Goal: Information Seeking & Learning: Learn about a topic

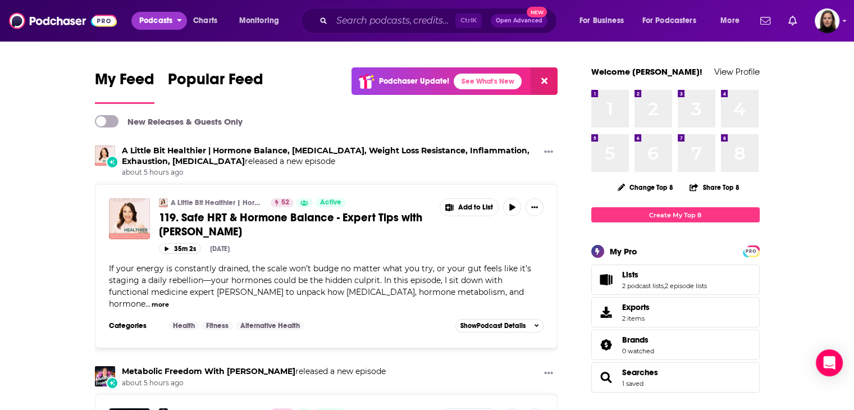
click at [152, 23] on span "Podcasts" at bounding box center [155, 21] width 33 height 16
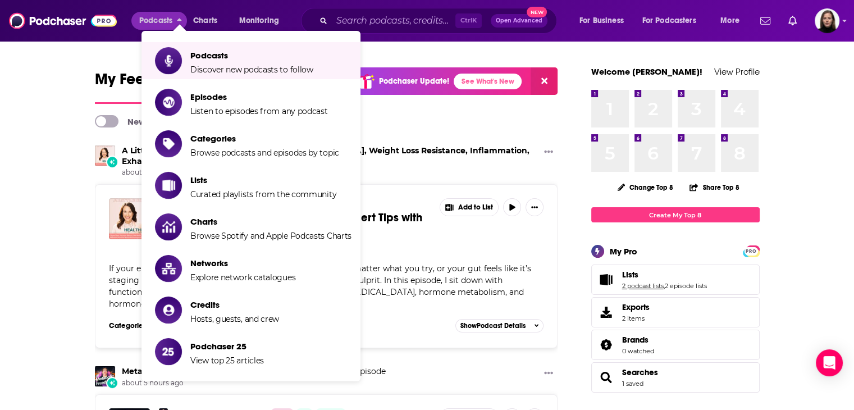
click at [641, 284] on link "2 podcast lists" at bounding box center [643, 286] width 42 height 8
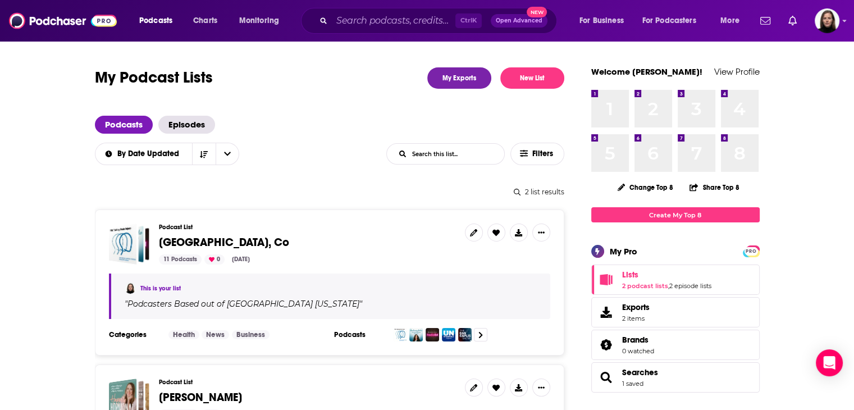
click at [182, 231] on div "Podcast List [GEOGRAPHIC_DATA], Co 11 Podcasts 0 [DATE]" at bounding box center [307, 243] width 297 height 41
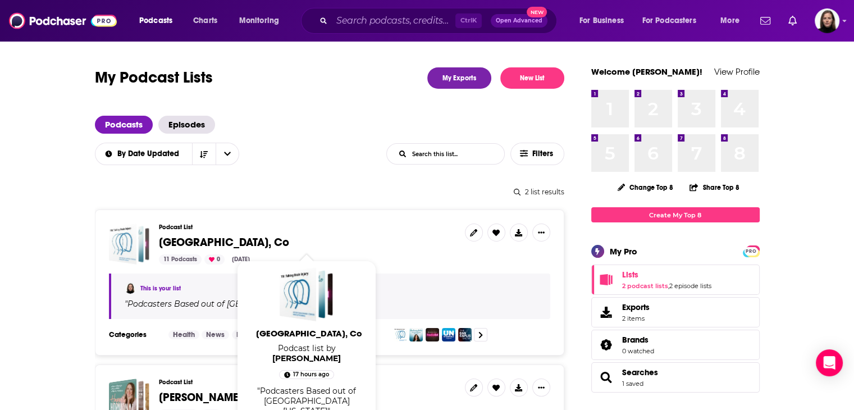
click at [122, 242] on div "Denver, Co" at bounding box center [122, 243] width 28 height 41
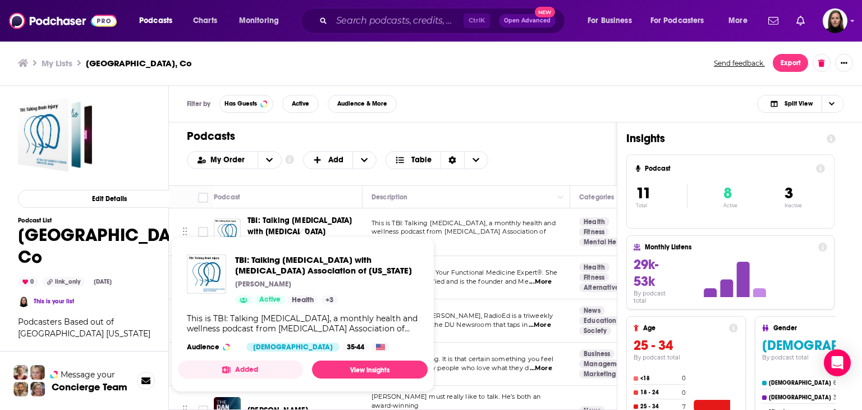
click at [306, 218] on span "TBI: Talking [MEDICAL_DATA] with [MEDICAL_DATA] Association of [US_STATE]" at bounding box center [300, 232] width 105 height 32
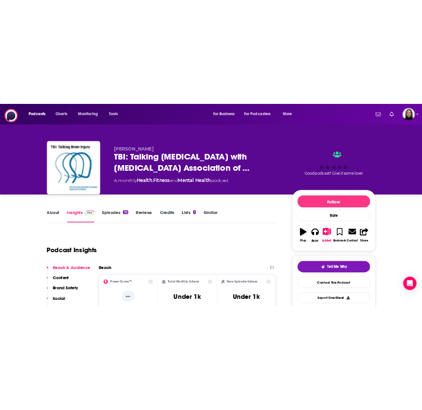
scroll to position [0, 28]
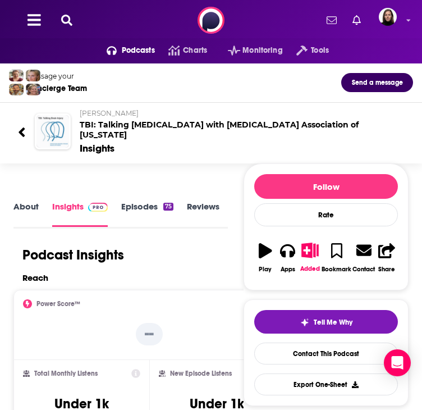
click at [39, 147] on img "TBI: Talking Brain Injury with Brain Injury Association of Colorado" at bounding box center [52, 131] width 33 height 33
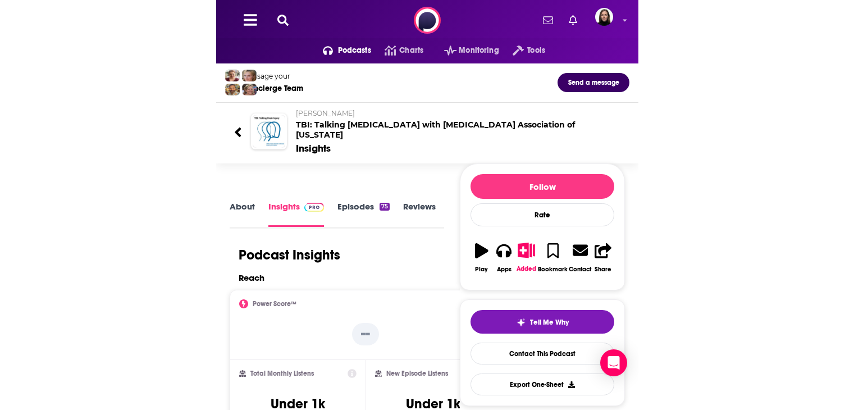
scroll to position [0, 0]
